Goal: Understand process/instructions: Learn how to perform a task or action

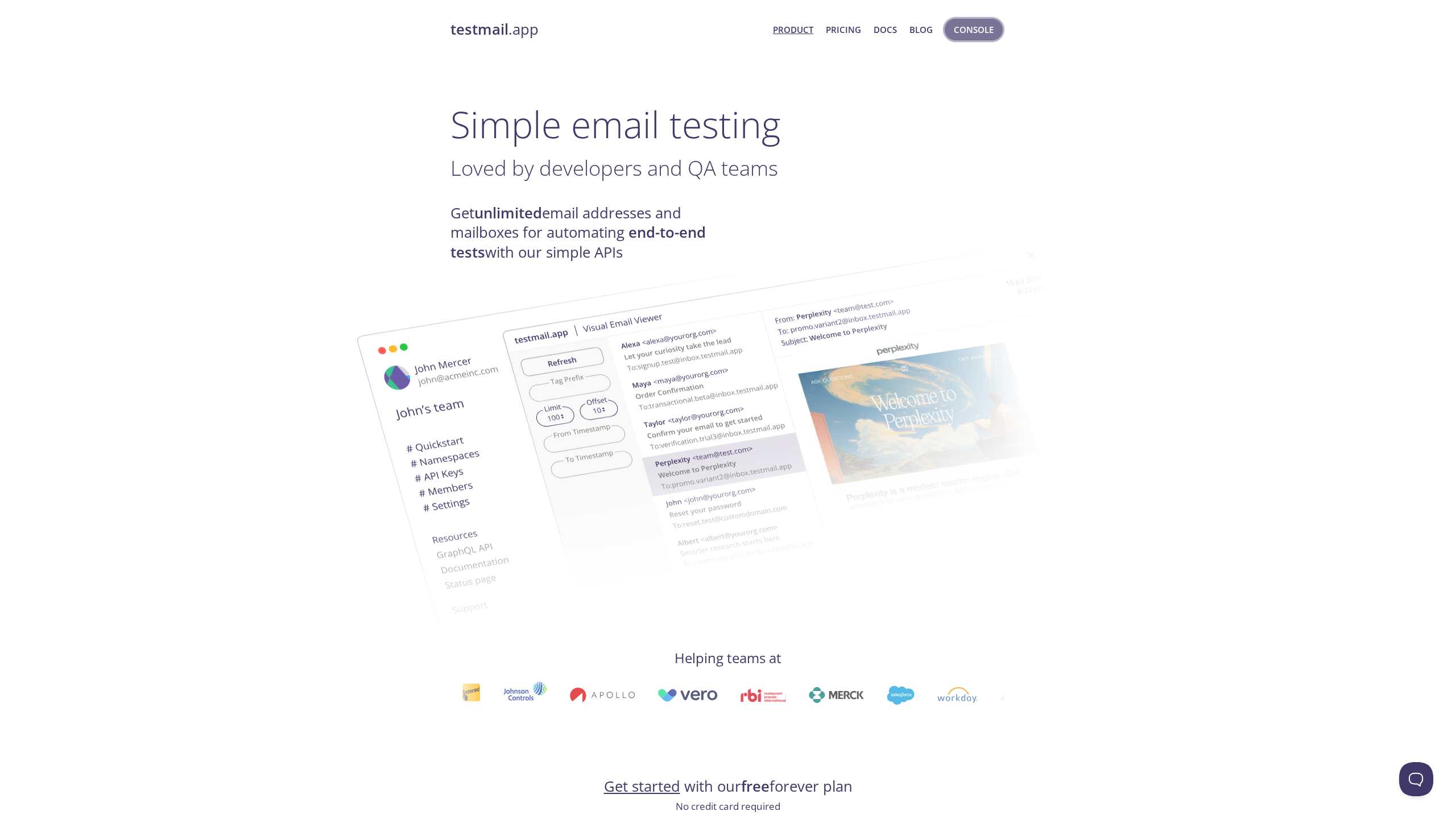
click at [962, 19] on button "Console" at bounding box center [974, 29] width 58 height 21
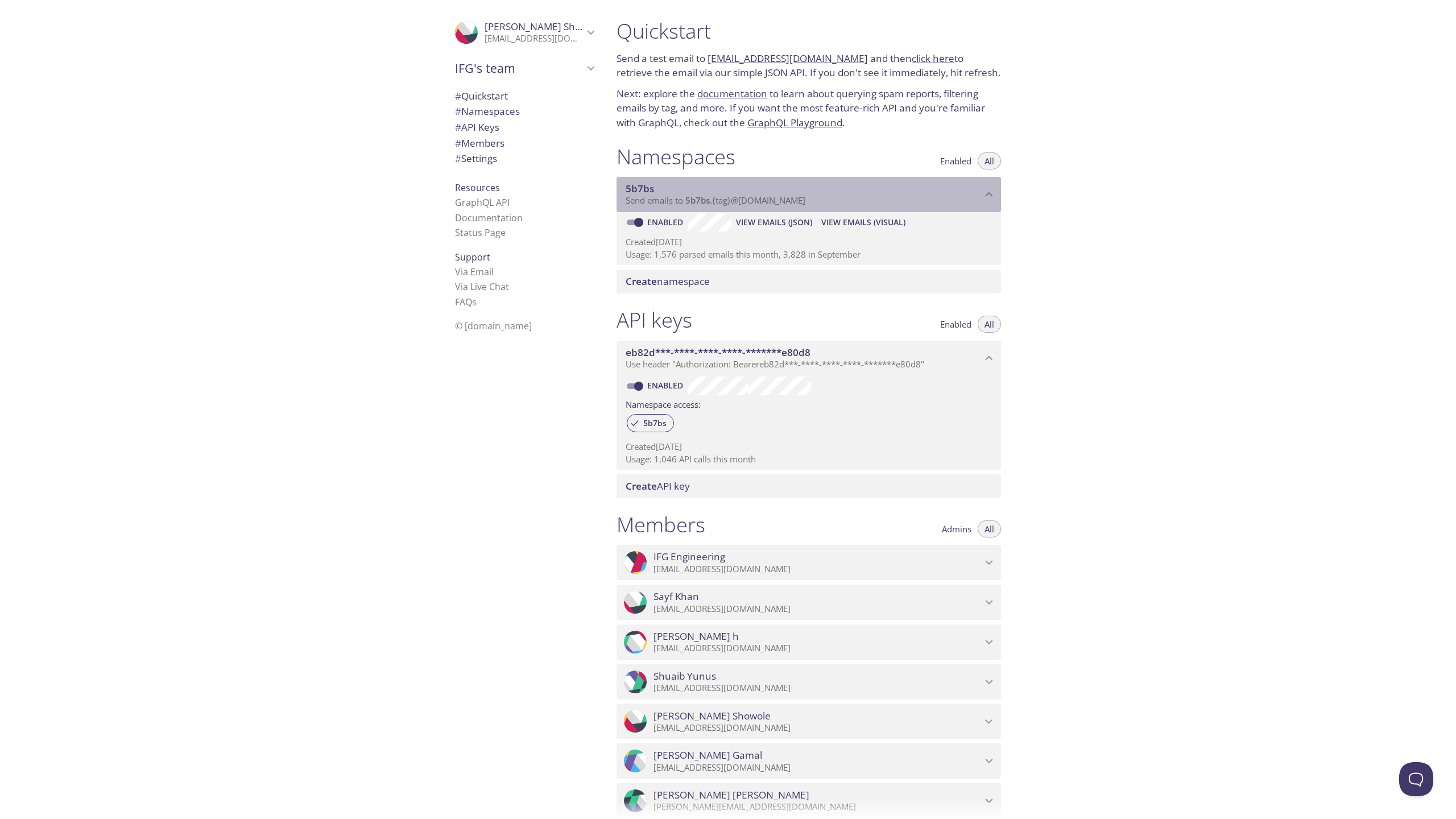
click at [734, 206] on span "Send emails to 5b7bs . {tag} @[DOMAIN_NAME]" at bounding box center [715, 200] width 180 height 12
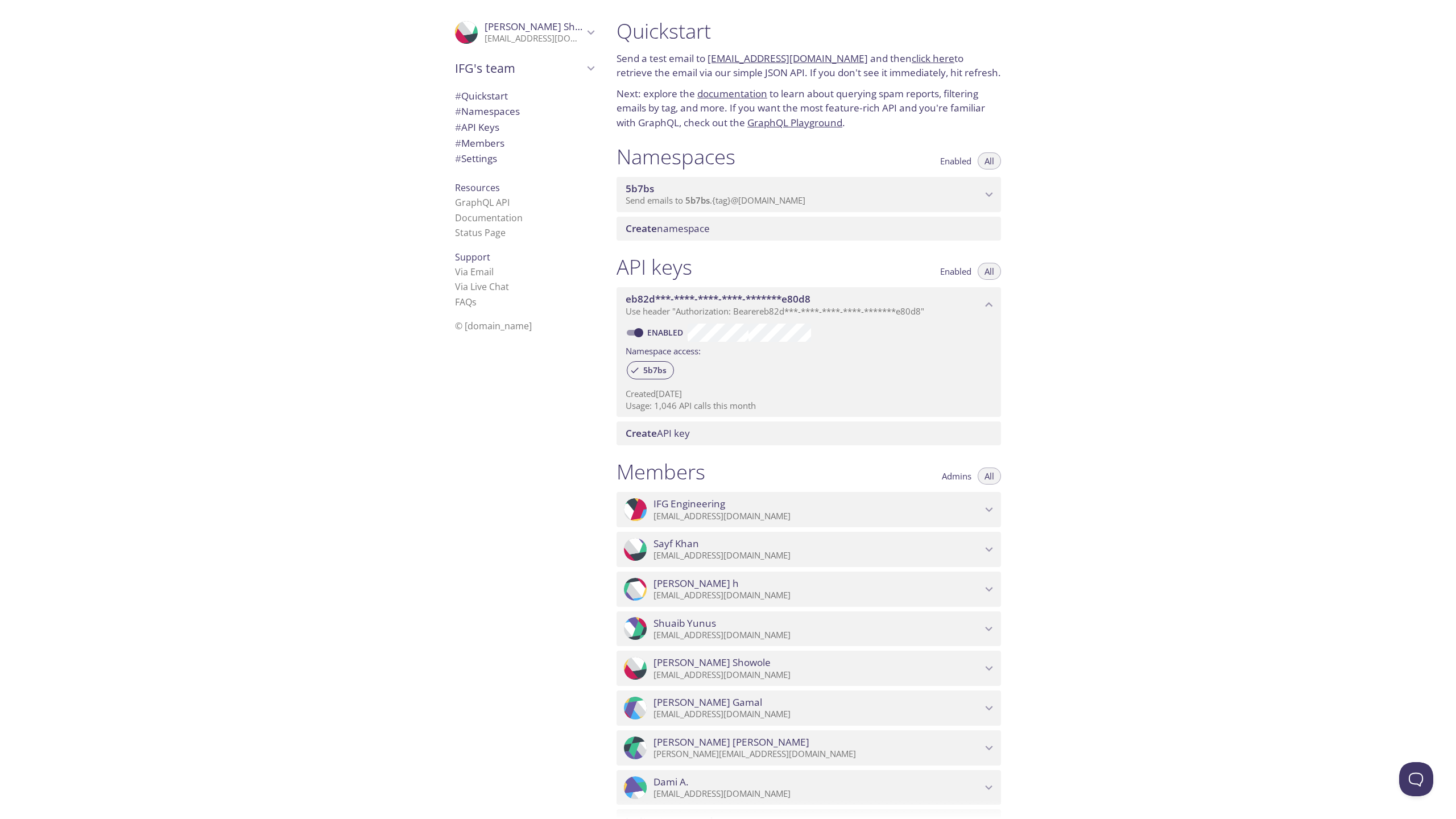
click at [734, 206] on span "Send emails to 5b7bs . {tag} @[DOMAIN_NAME]" at bounding box center [715, 200] width 180 height 12
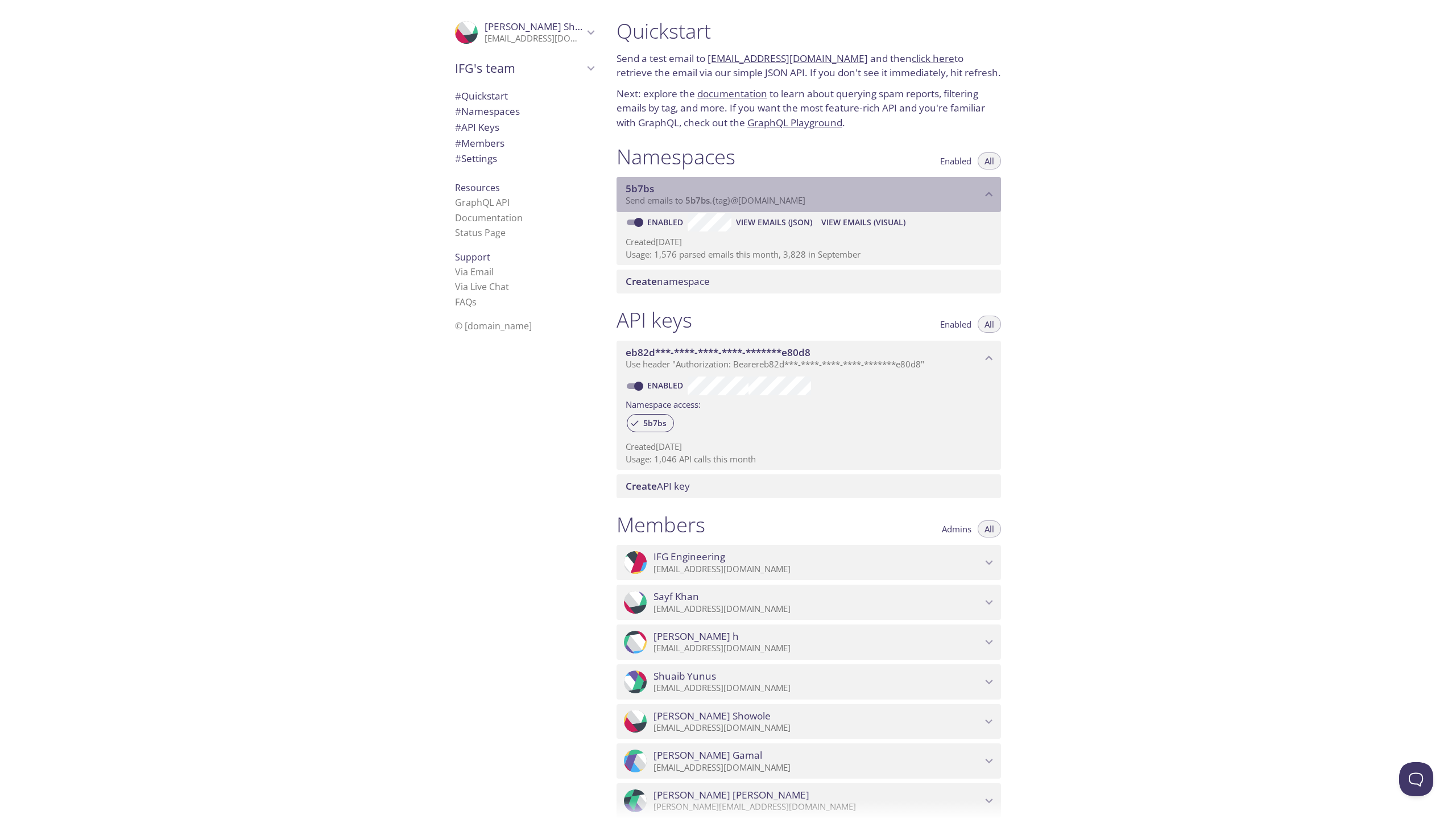
drag, startPoint x: 682, startPoint y: 202, endPoint x: 847, endPoint y: 193, distance: 165.2
click at [846, 193] on div "5b7bs Send emails to 5b7bs . {tag} @[DOMAIN_NAME]" at bounding box center [803, 194] width 356 height 24
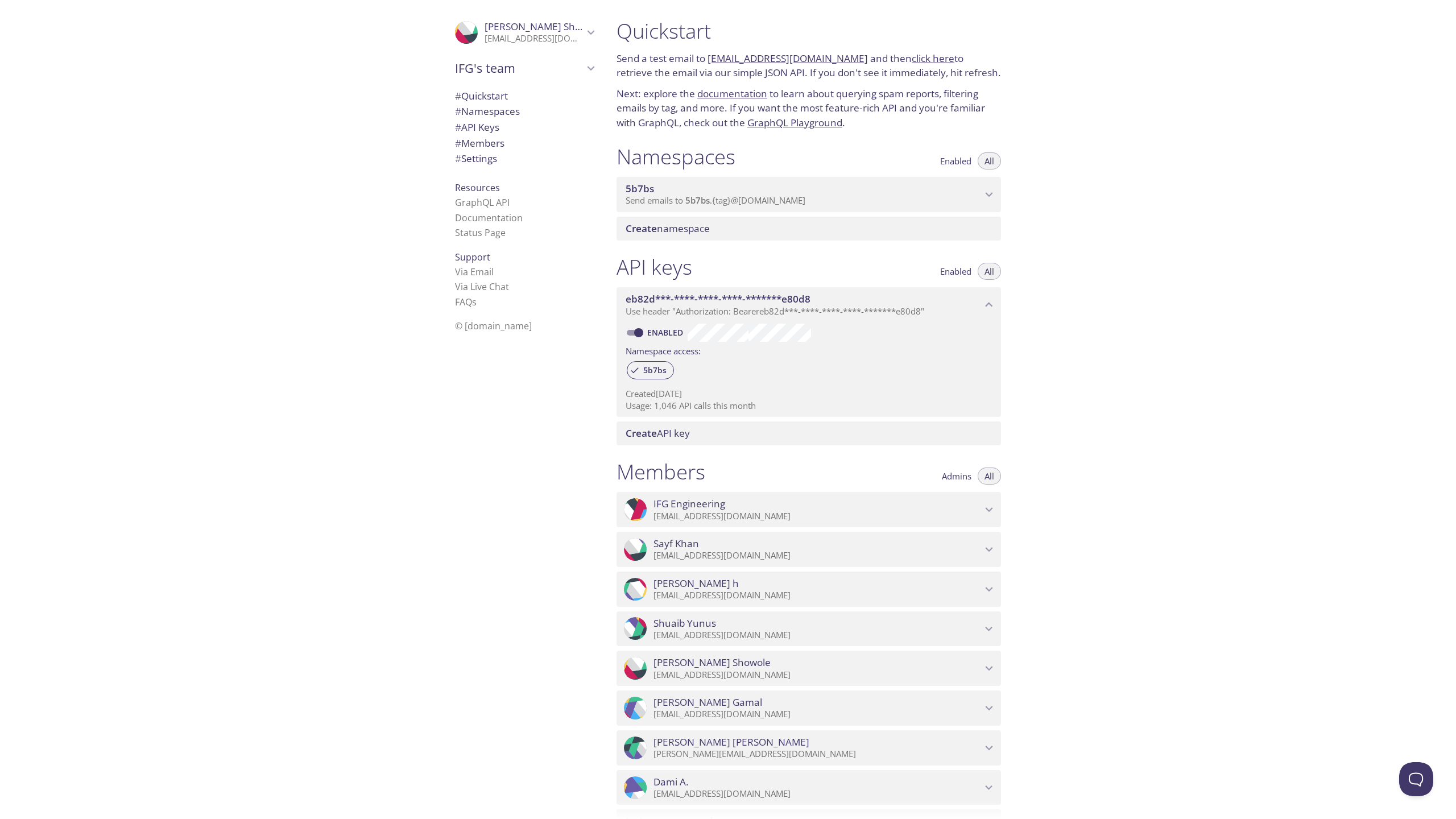
click at [847, 193] on span "5b7bs" at bounding box center [803, 189] width 356 height 13
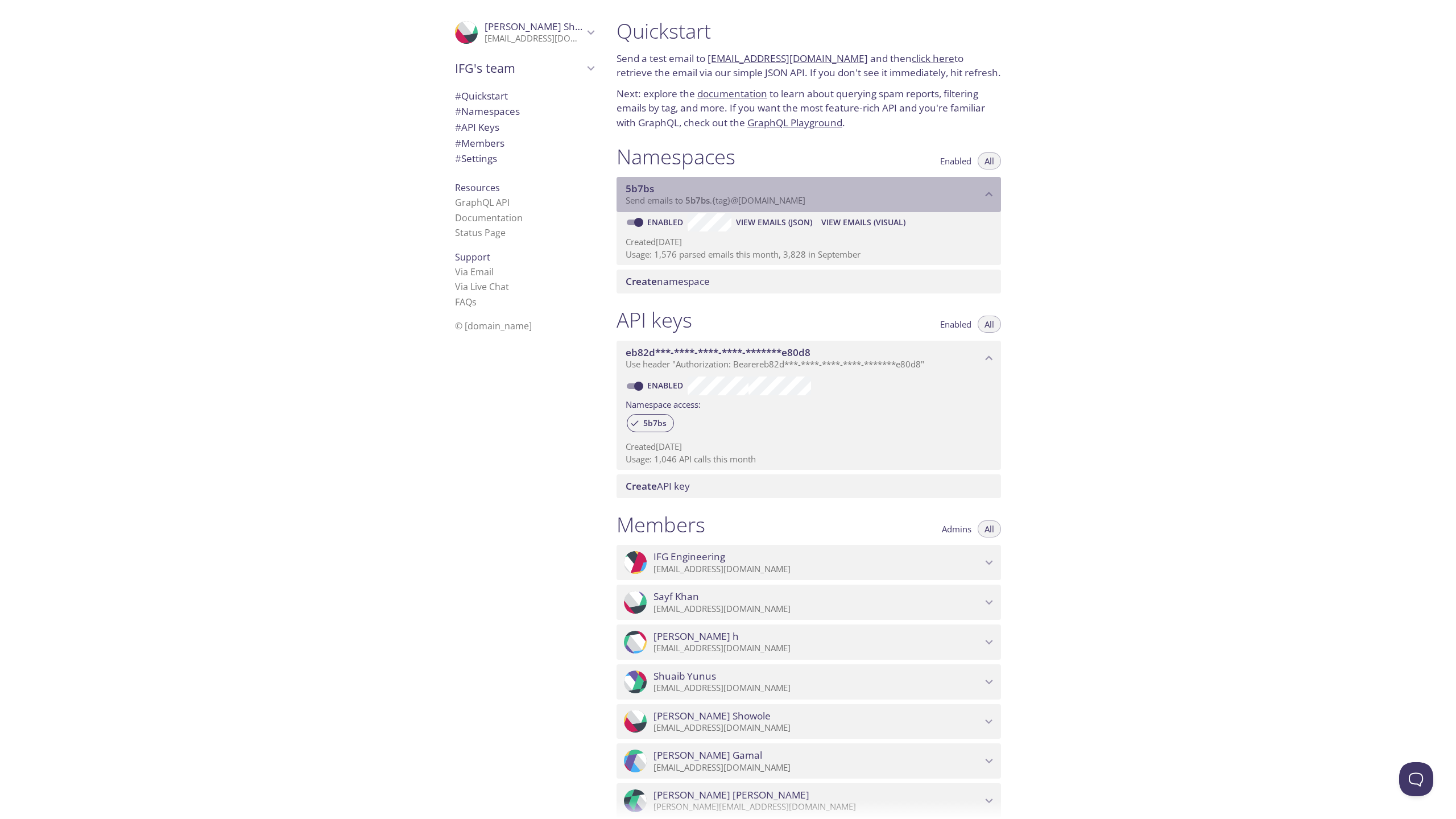
click at [918, 197] on p "Send emails to 5b7bs . {tag} @[DOMAIN_NAME]" at bounding box center [803, 201] width 356 height 12
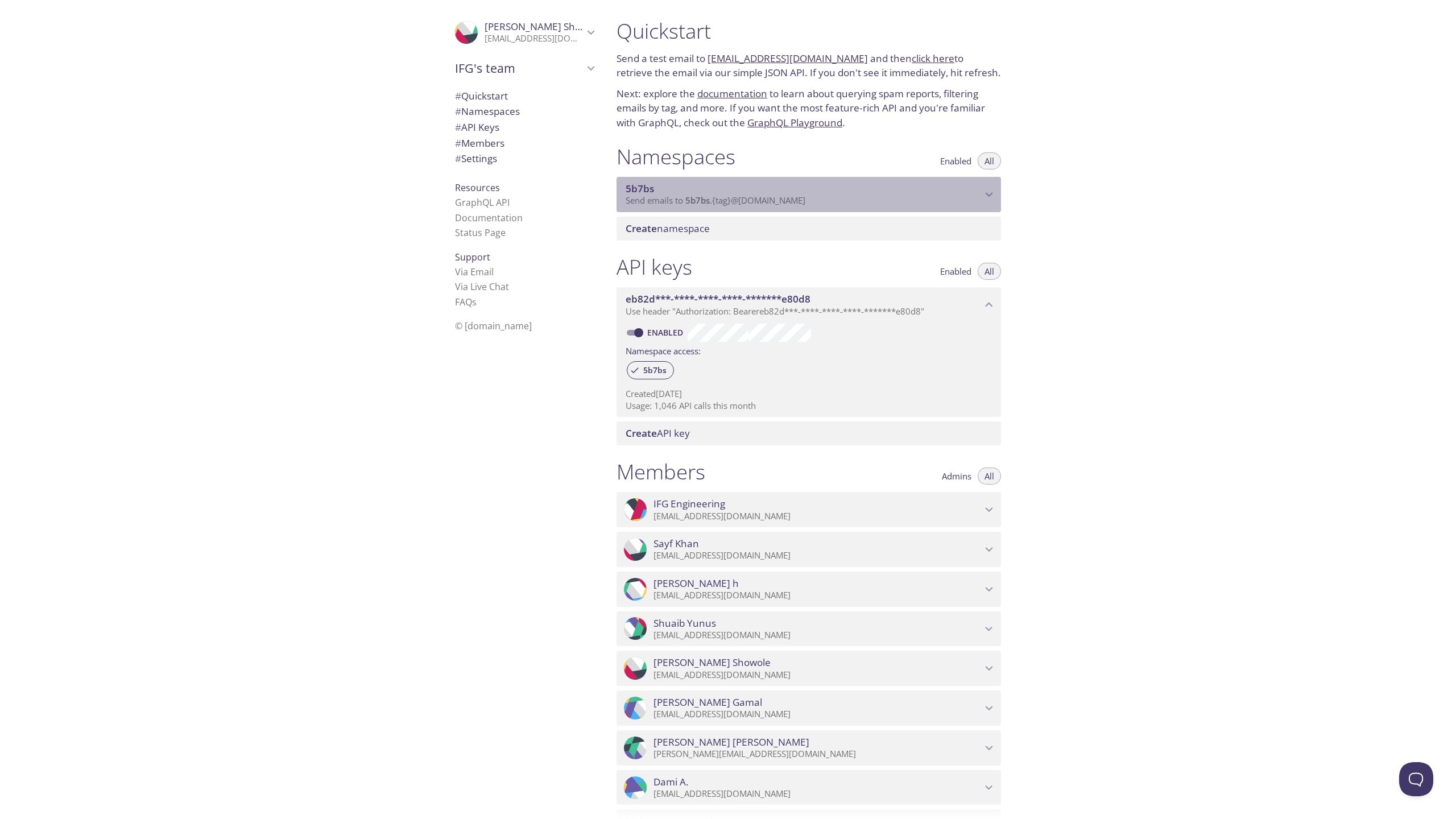
click at [918, 197] on p "Send emails to 5b7bs . {tag} @[DOMAIN_NAME]" at bounding box center [803, 201] width 356 height 12
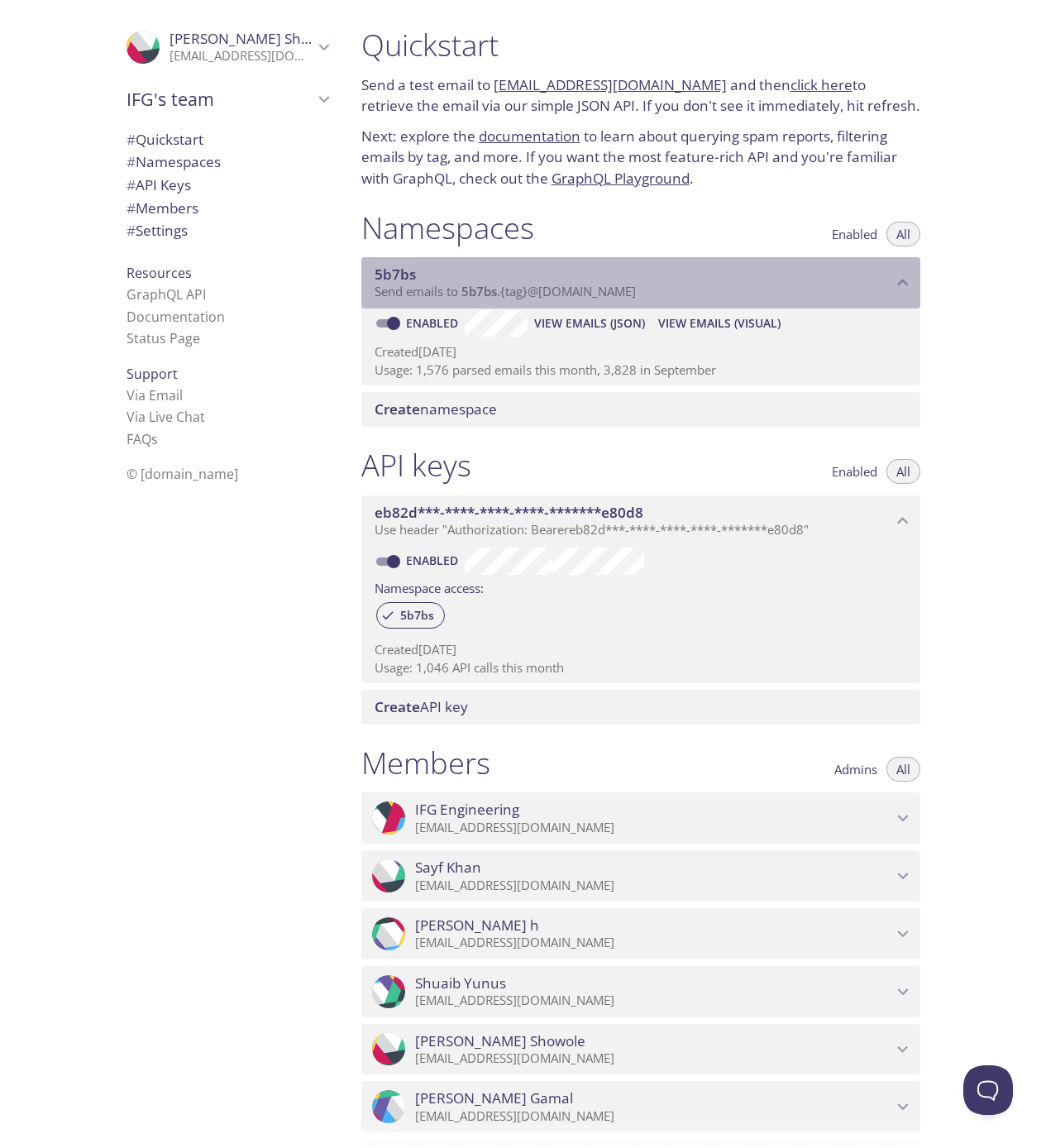
drag, startPoint x: 691, startPoint y: 291, endPoint x: 486, endPoint y: 285, distance: 205.1
click at [487, 287] on p "Send emails to 5b7bs . {tag} @[DOMAIN_NAME]" at bounding box center [633, 292] width 518 height 17
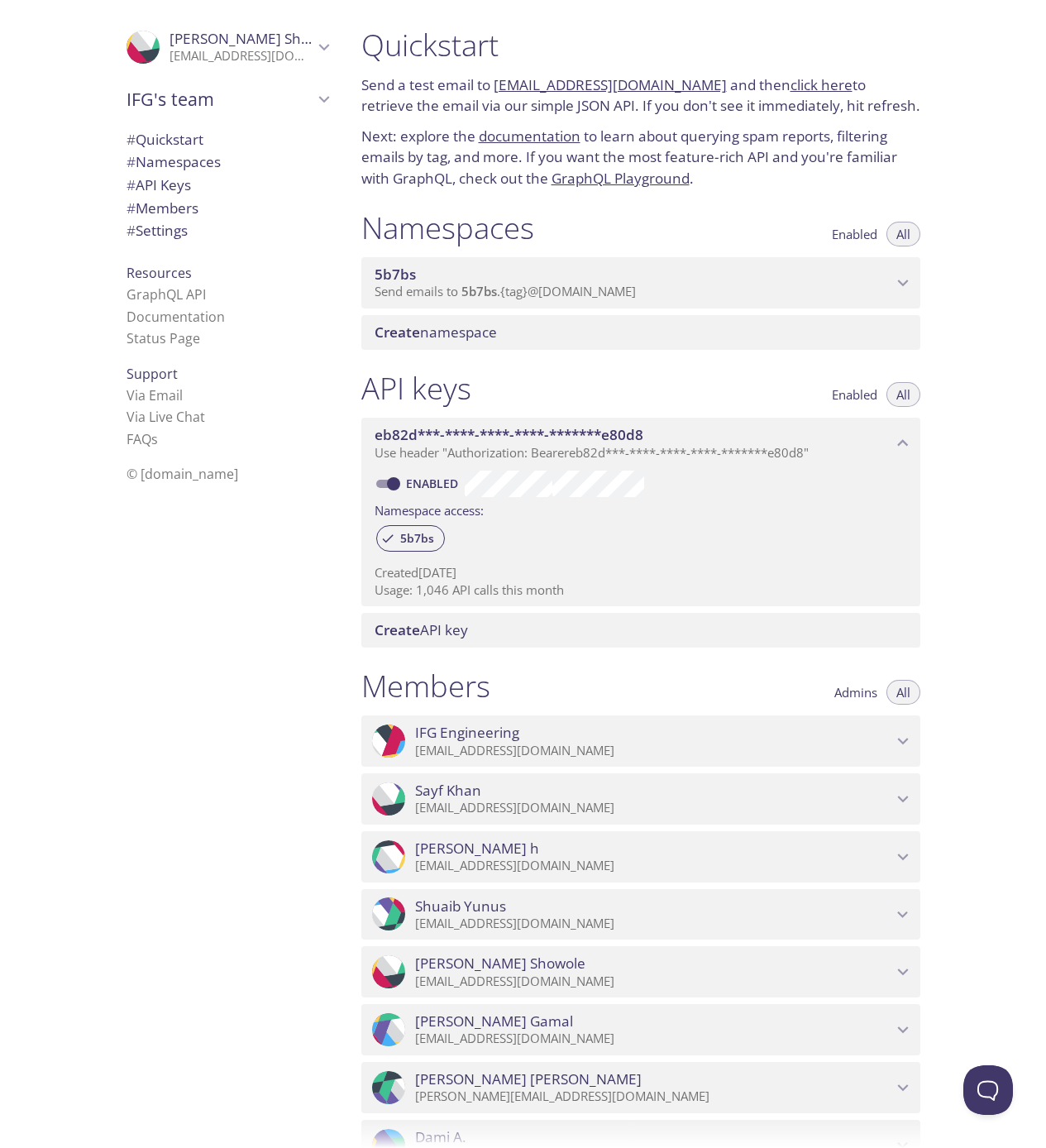
drag, startPoint x: 443, startPoint y: 254, endPoint x: 362, endPoint y: 362, distance: 135.0
click at [362, 362] on div "Quickstart Send a test email to [EMAIL_ADDRESS][DOMAIN_NAME] and then click her…" at bounding box center [648, 574] width 599 height 1148
click at [150, 302] on link "GraphQL API" at bounding box center [166, 295] width 79 height 19
click at [872, 234] on span "Enabled" at bounding box center [855, 234] width 45 height 0
click at [913, 226] on button "All" at bounding box center [904, 233] width 34 height 24
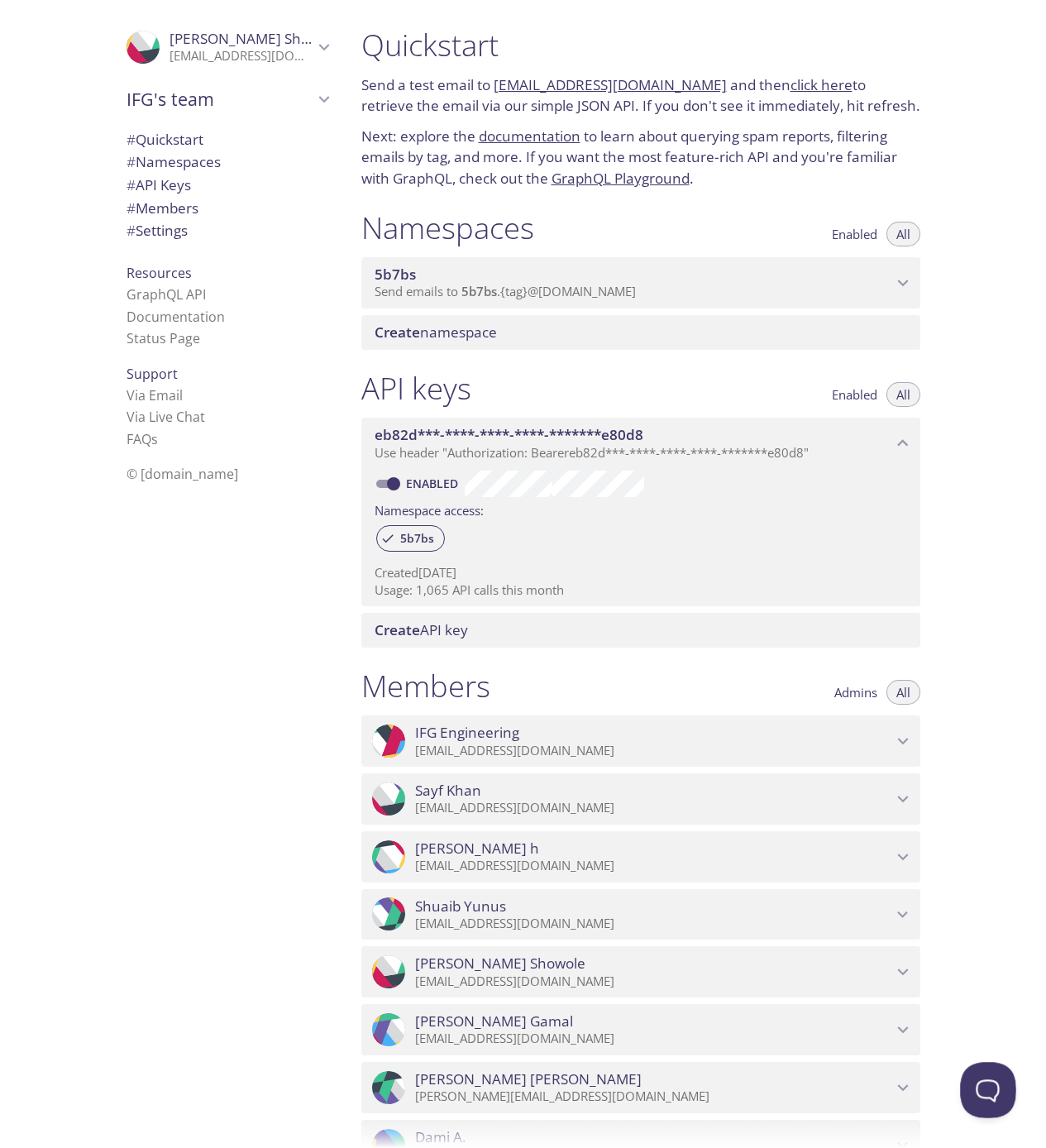
click at [974, 1080] on button "Open Beacon popover" at bounding box center [985, 1087] width 50 height 50
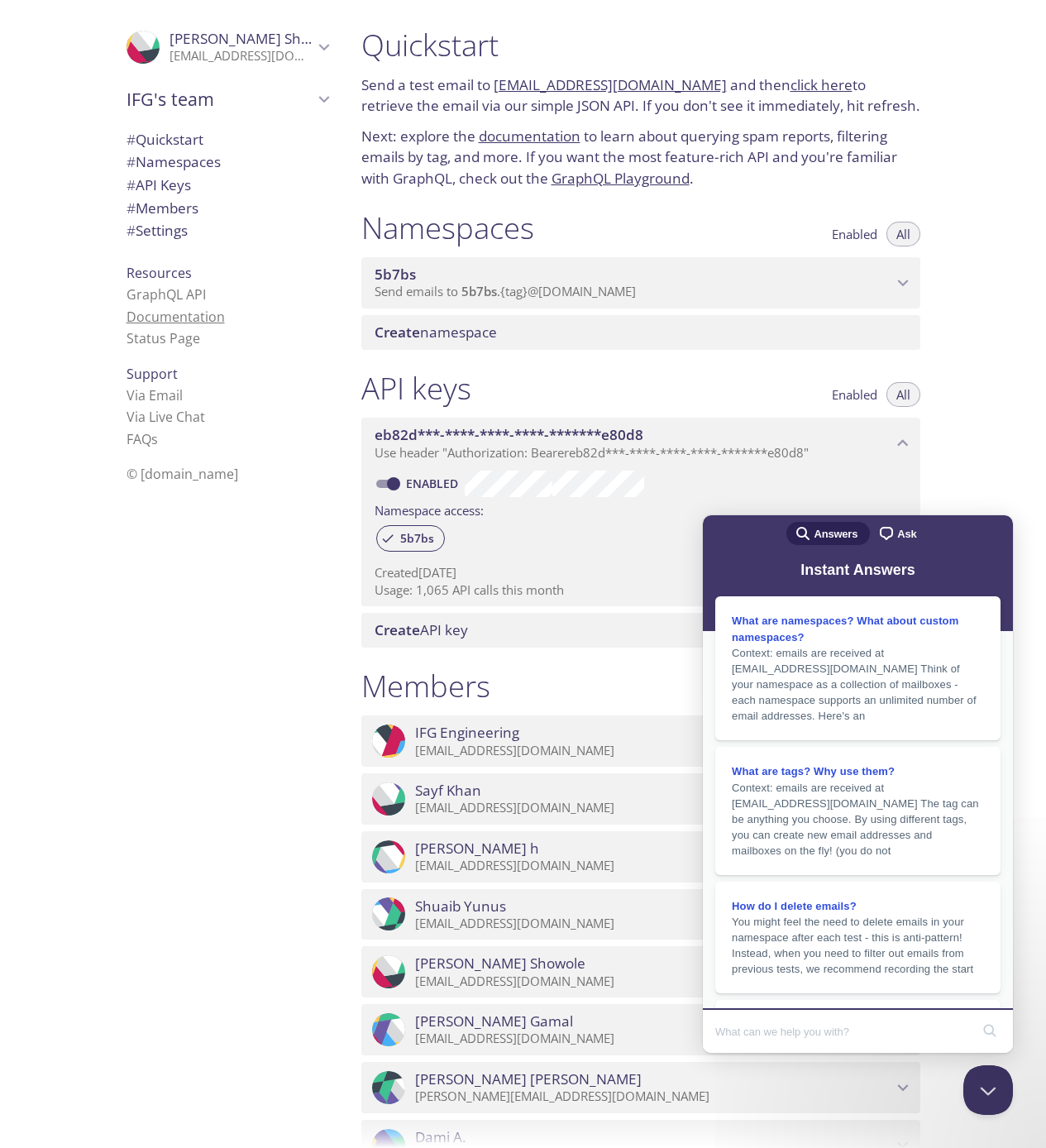
click at [195, 312] on link "Documentation" at bounding box center [175, 317] width 99 height 19
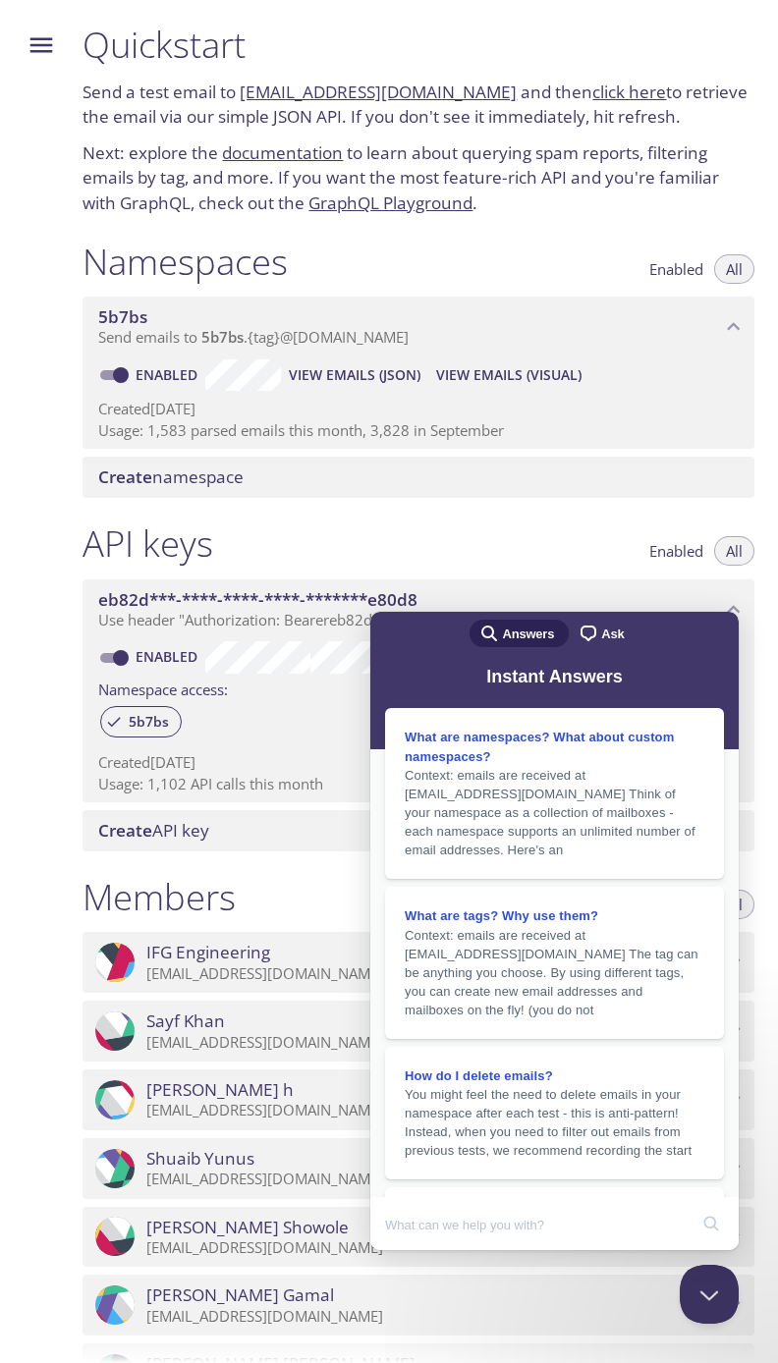
click at [48, 96] on div at bounding box center [33, 681] width 67 height 1363
